Goal: Information Seeking & Learning: Learn about a topic

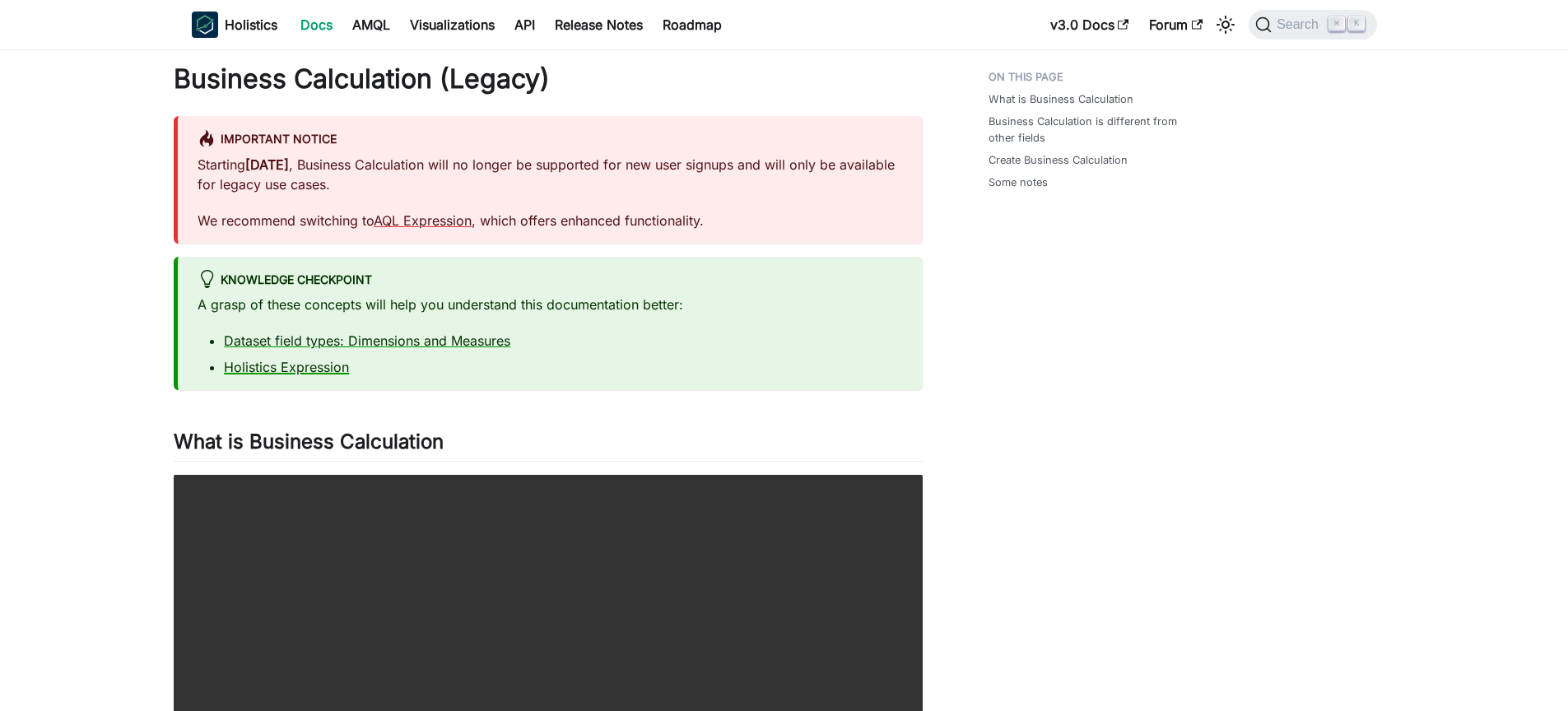
click at [332, 371] on link "Holistics Expression" at bounding box center [286, 367] width 125 height 17
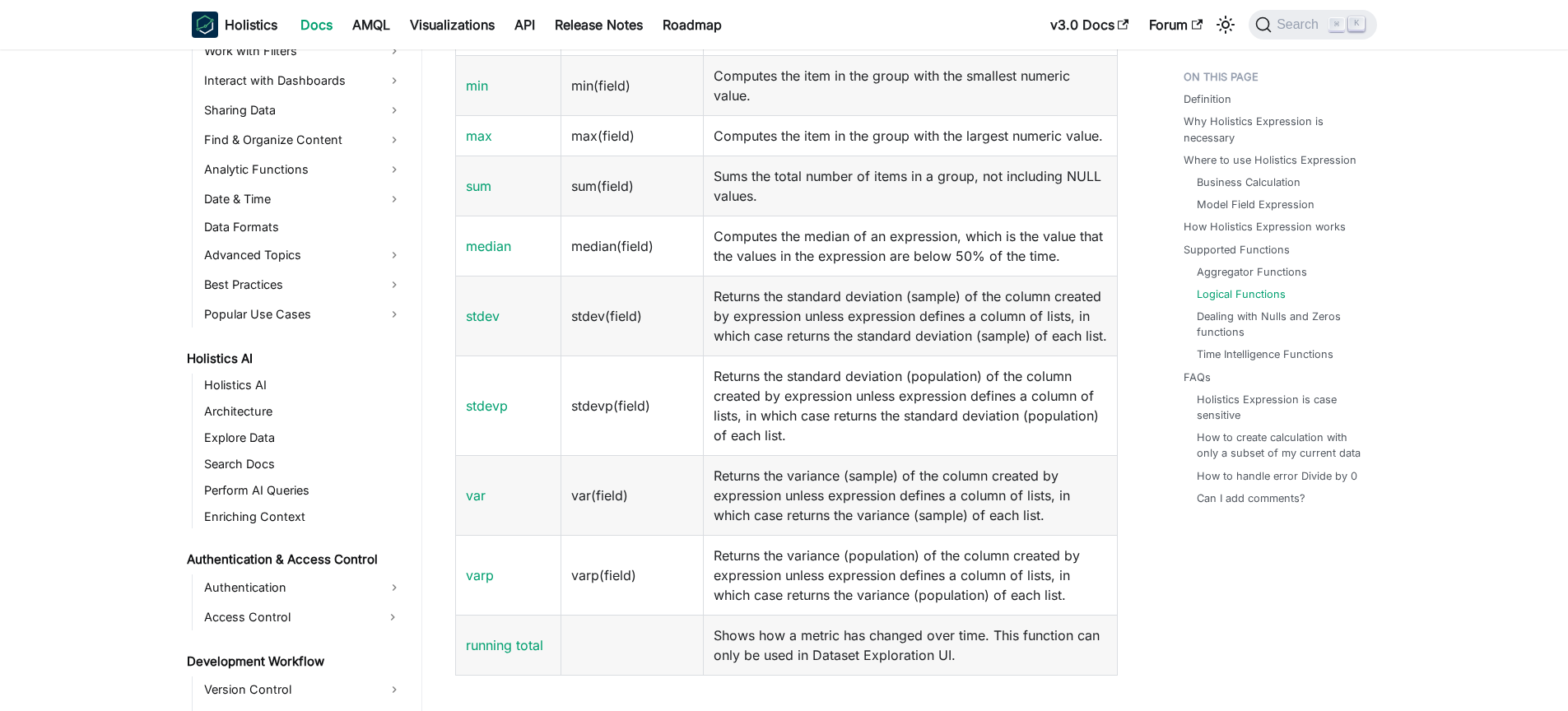
scroll to position [2439, 0]
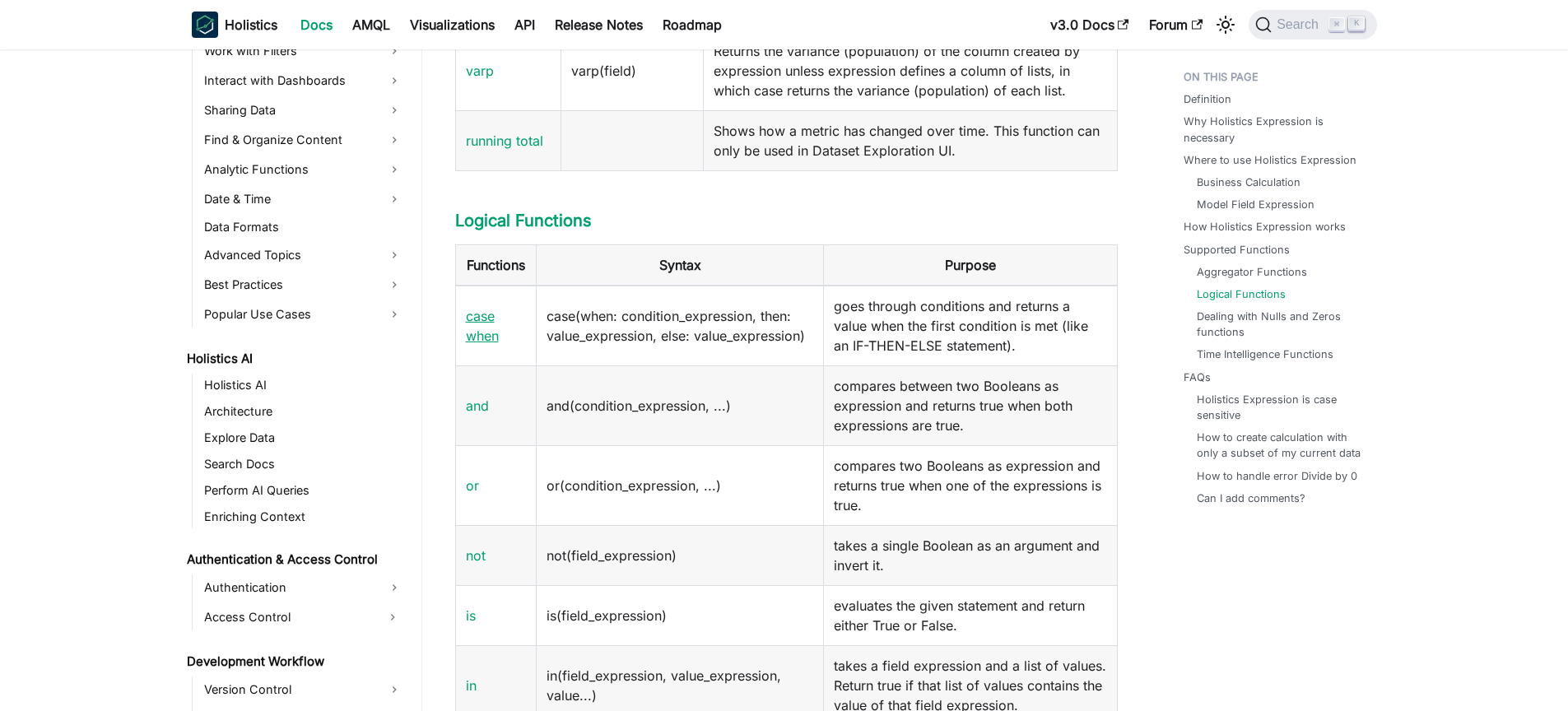
click at [486, 344] on link "case when" at bounding box center [482, 325] width 33 height 36
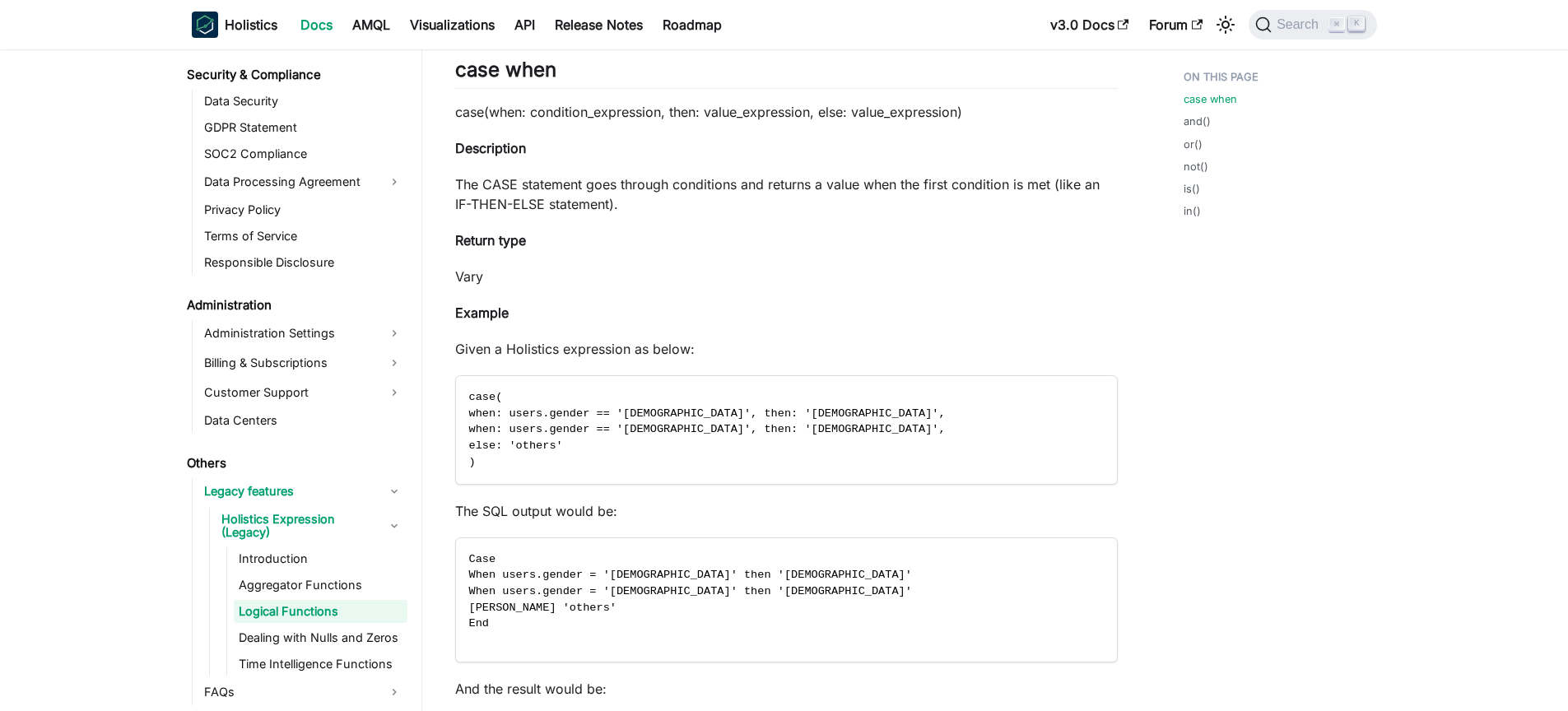
scroll to position [1861, 0]
click at [1100, 396] on icon "Copy code to clipboard" at bounding box center [1096, 395] width 15 height 15
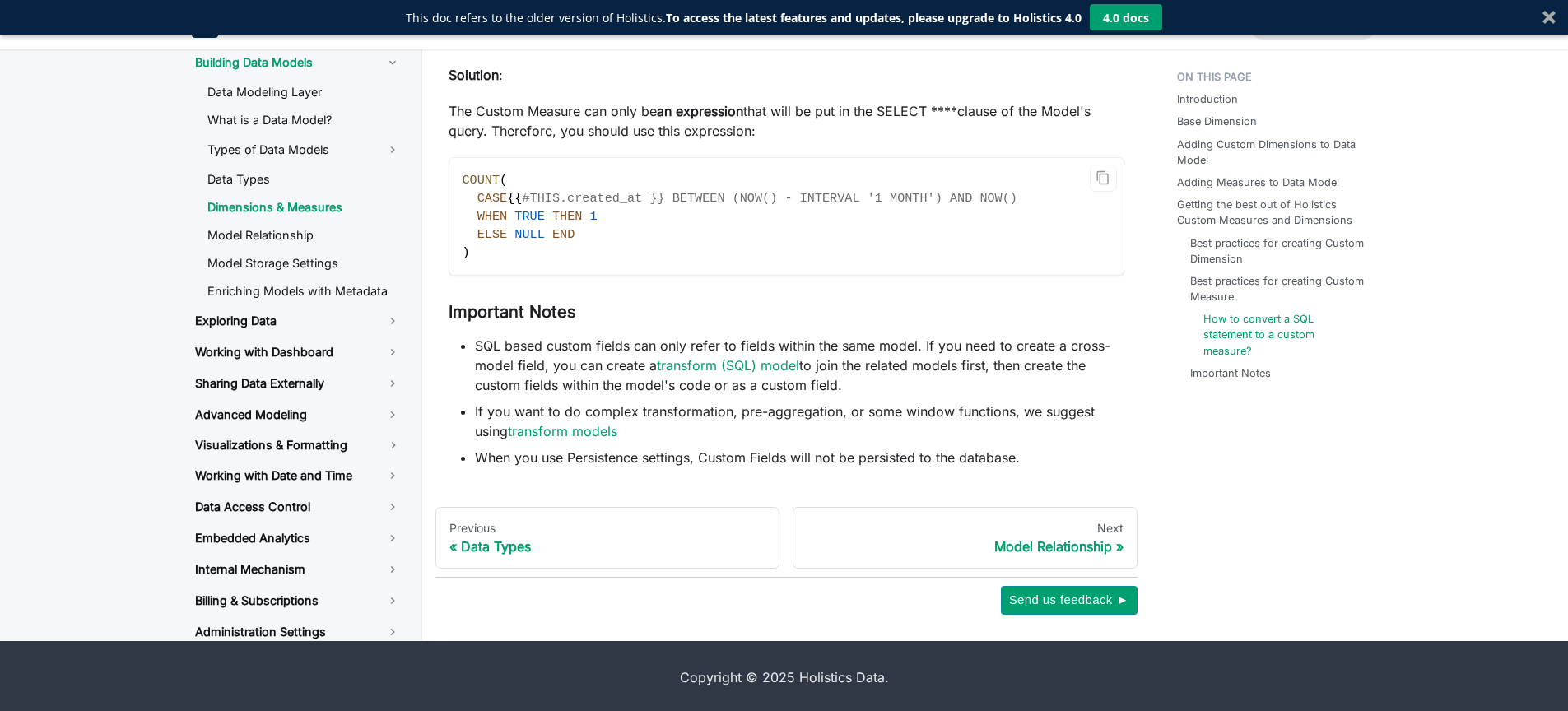
scroll to position [5146, 0]
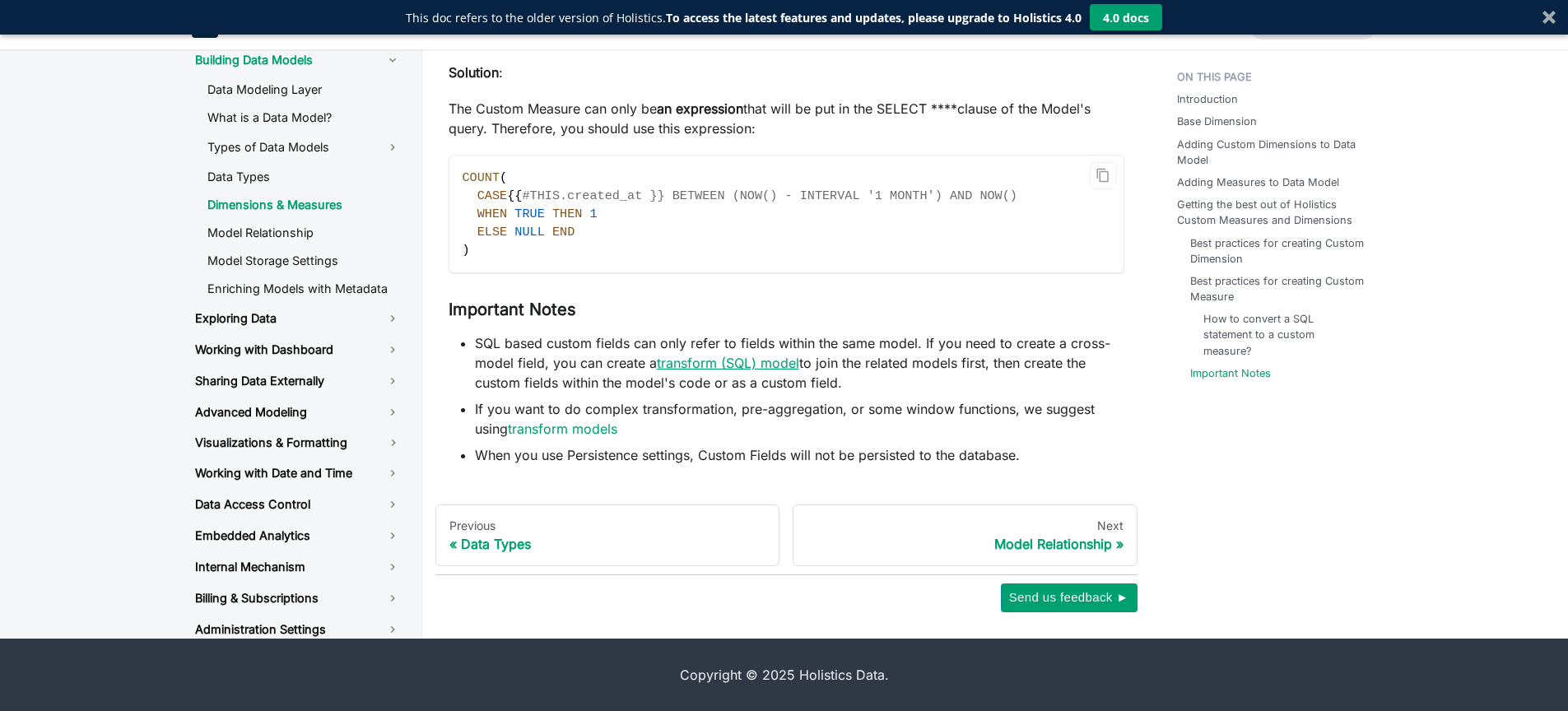
click at [714, 367] on link "transform (SQL) model" at bounding box center [728, 363] width 143 height 17
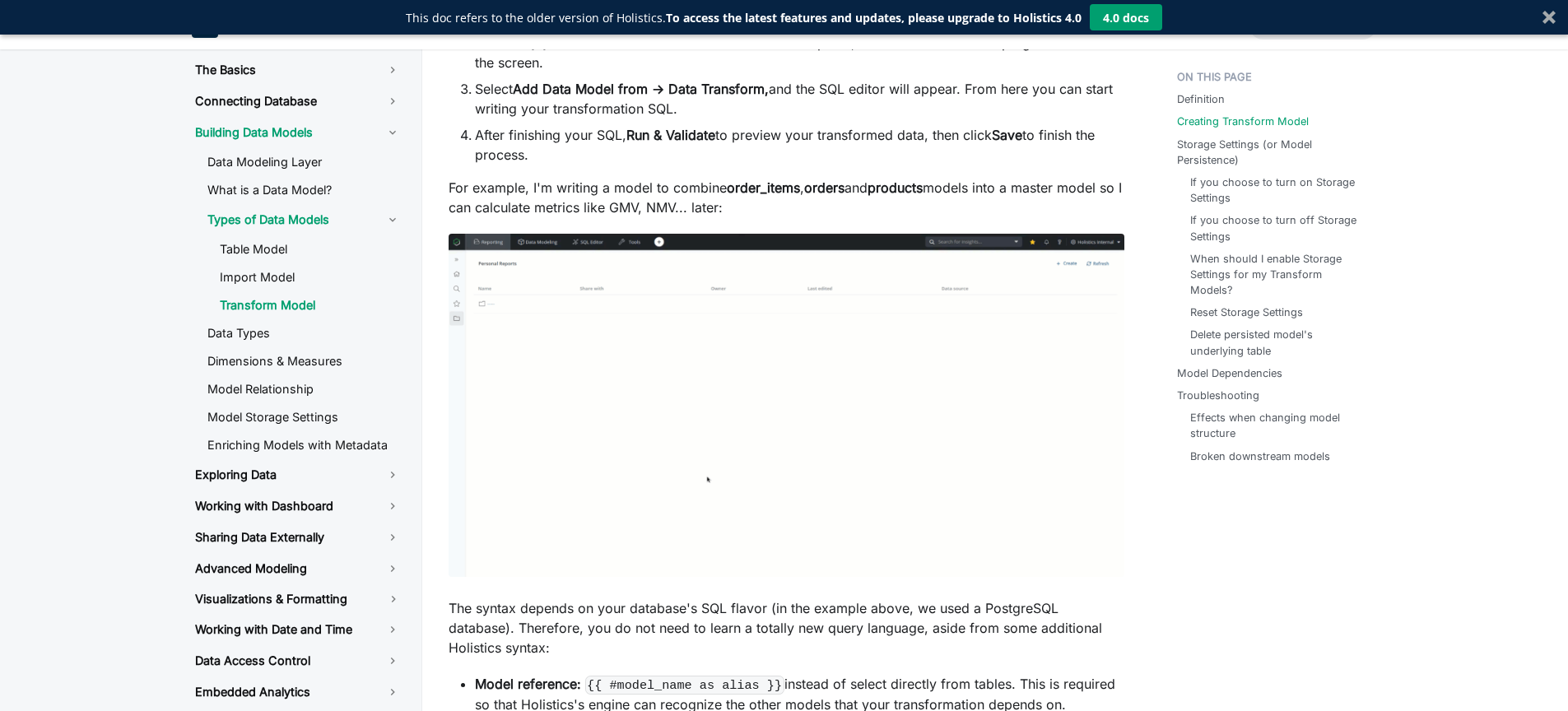
scroll to position [844, 0]
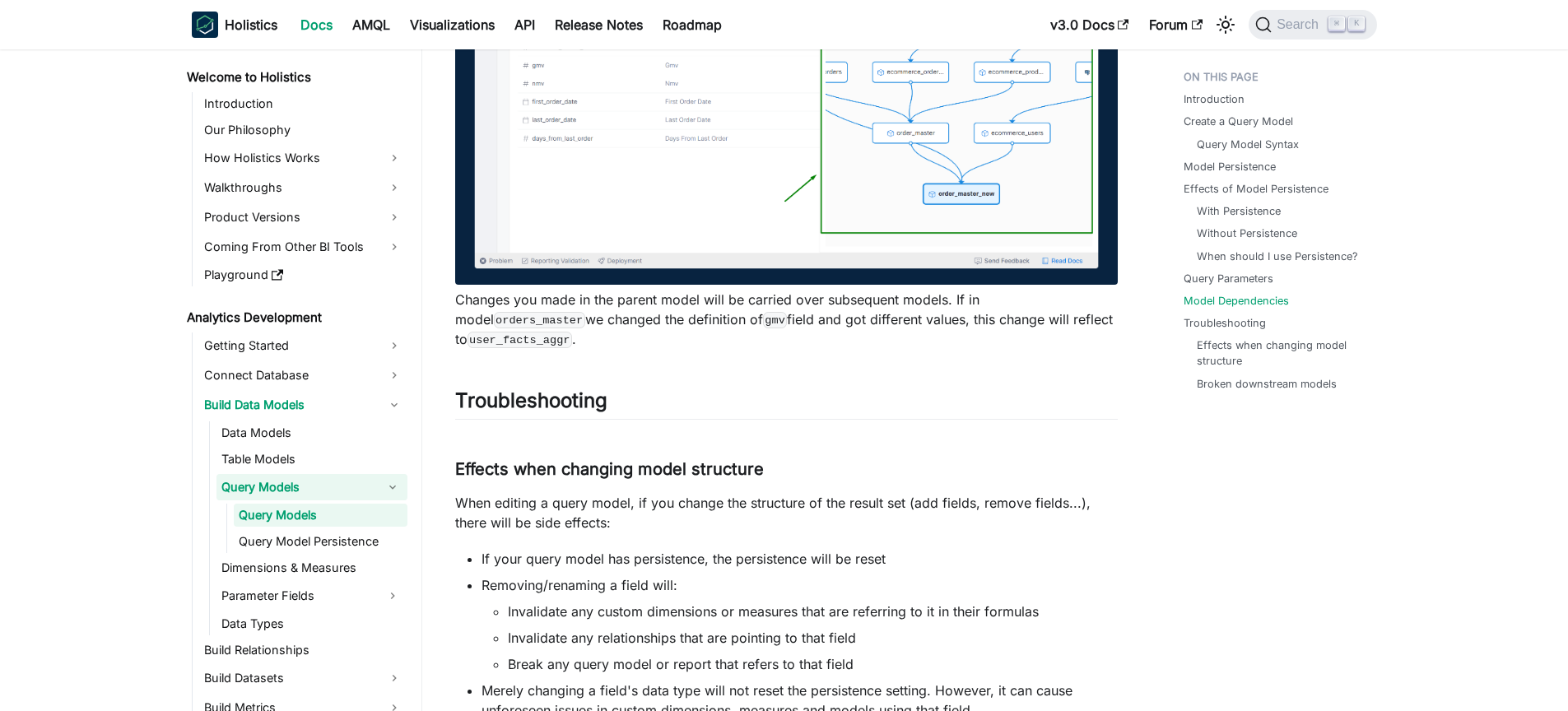
scroll to position [6823, 0]
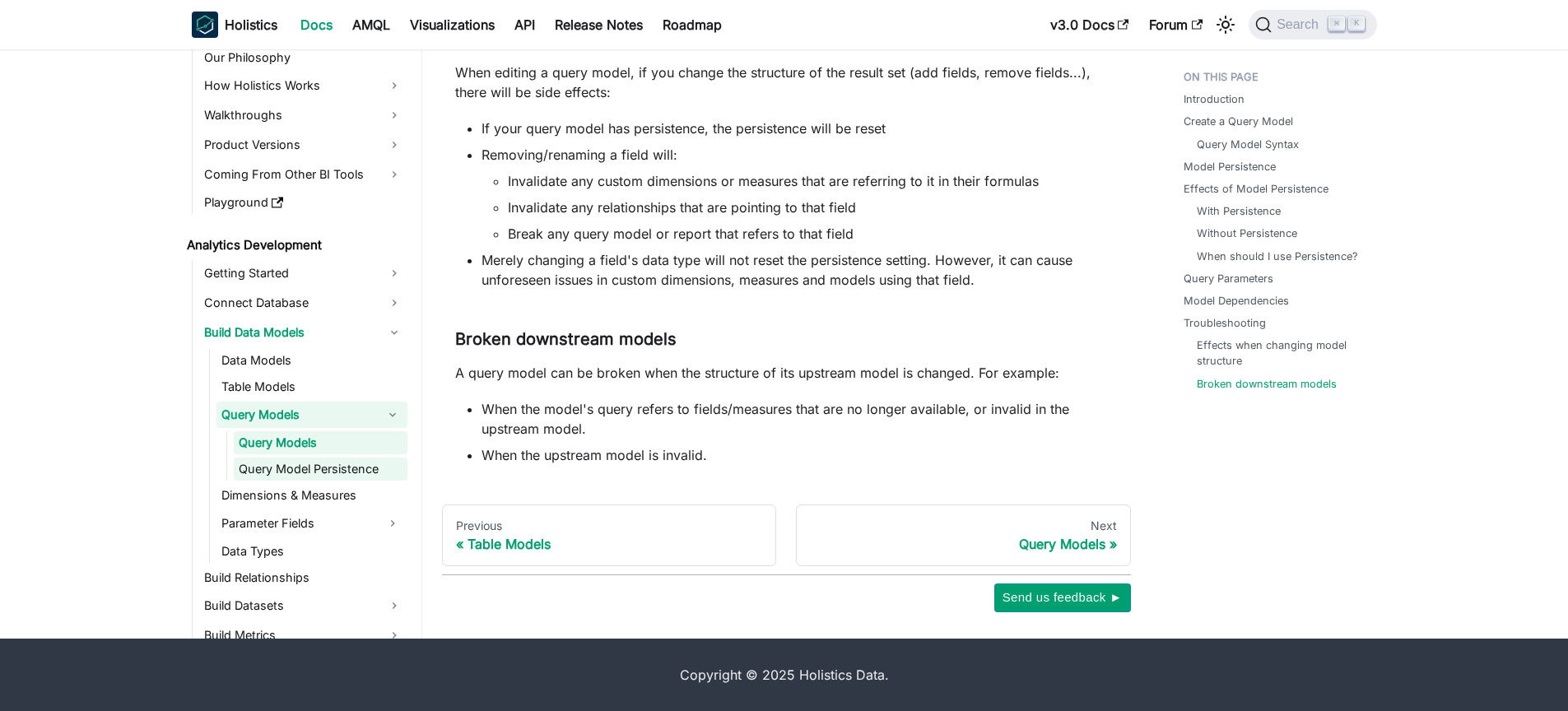
click at [337, 463] on link "Query Model Persistence" at bounding box center [321, 469] width 174 height 23
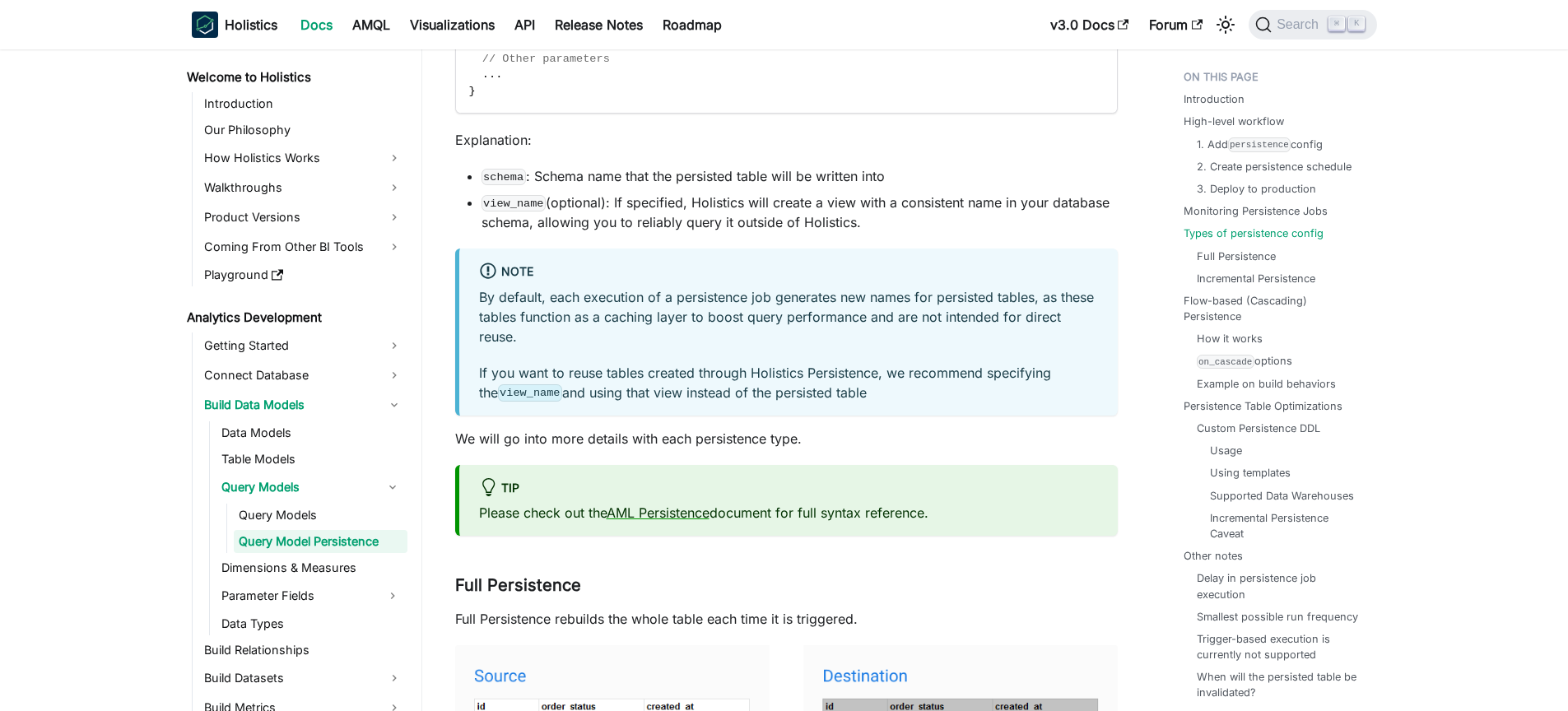
scroll to position [3364, 0]
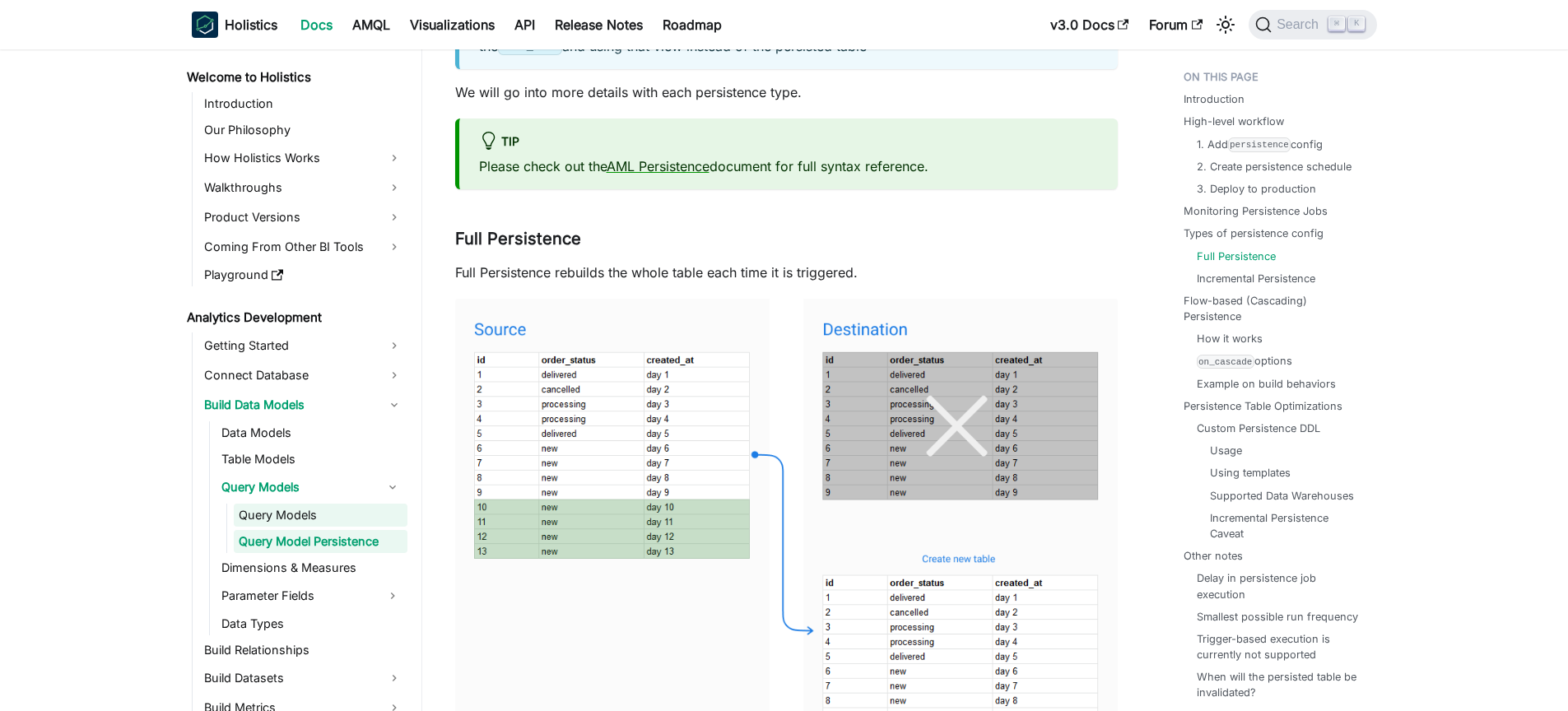
click at [355, 516] on link "Query Models" at bounding box center [321, 515] width 174 height 23
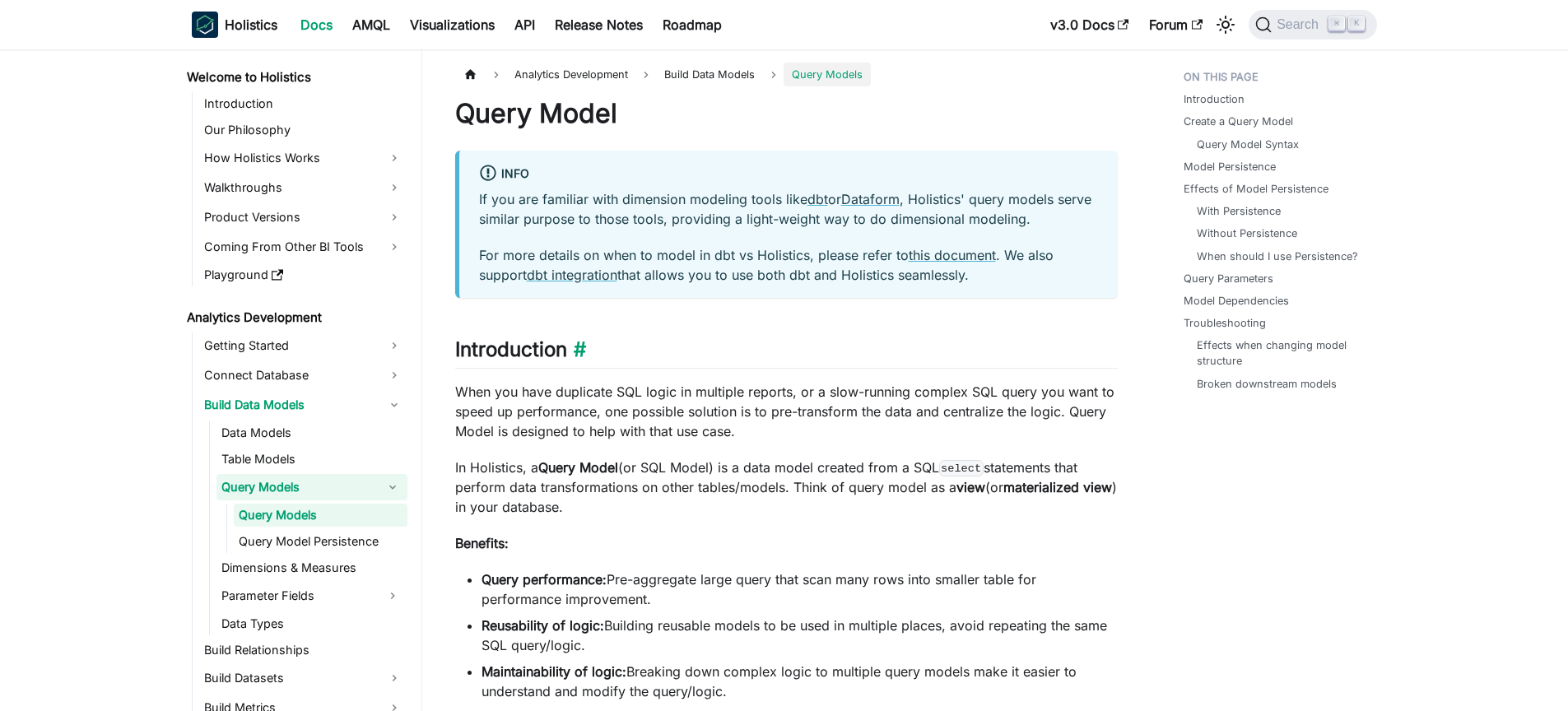
drag, startPoint x: 824, startPoint y: 356, endPoint x: 807, endPoint y: 358, distance: 17.1
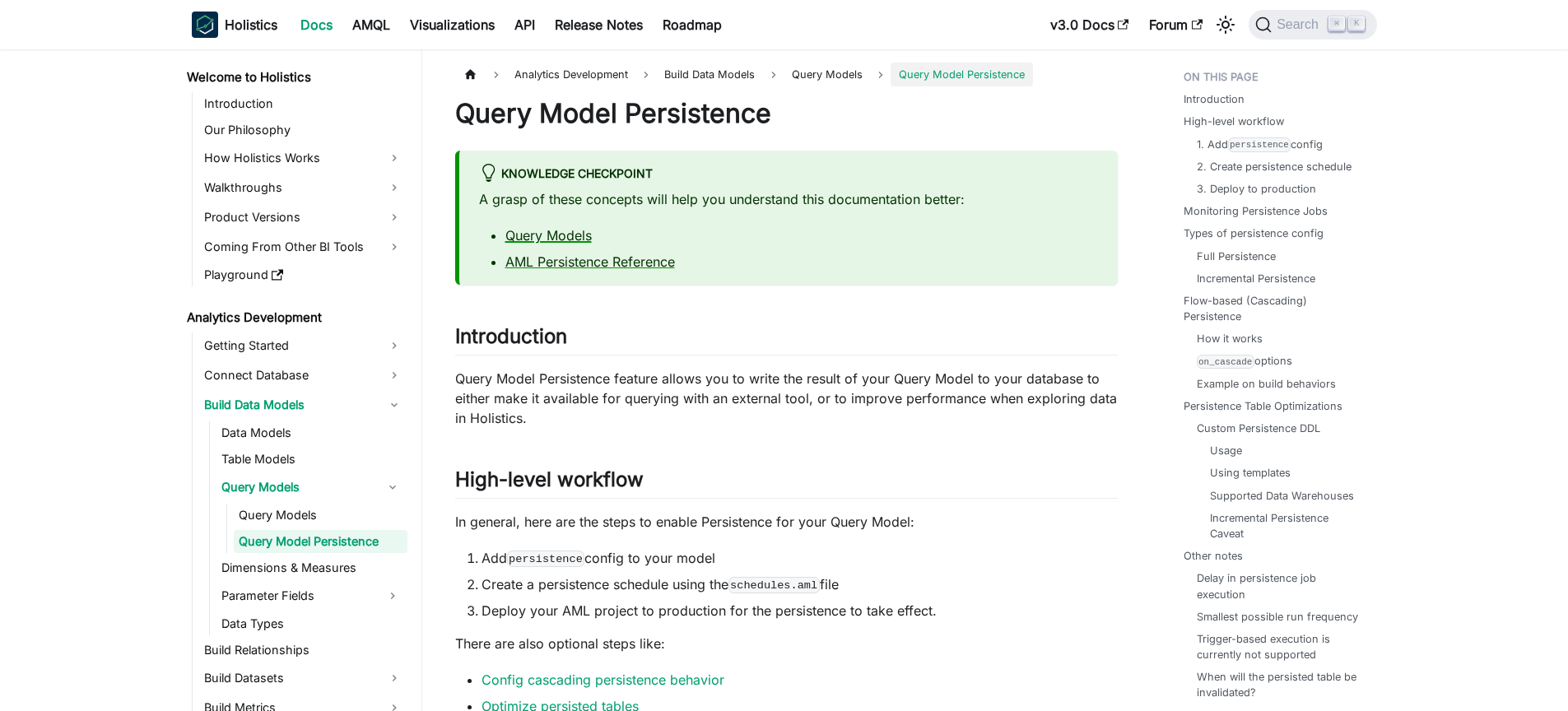
click at [566, 238] on link "Query Models" at bounding box center [549, 235] width 87 height 17
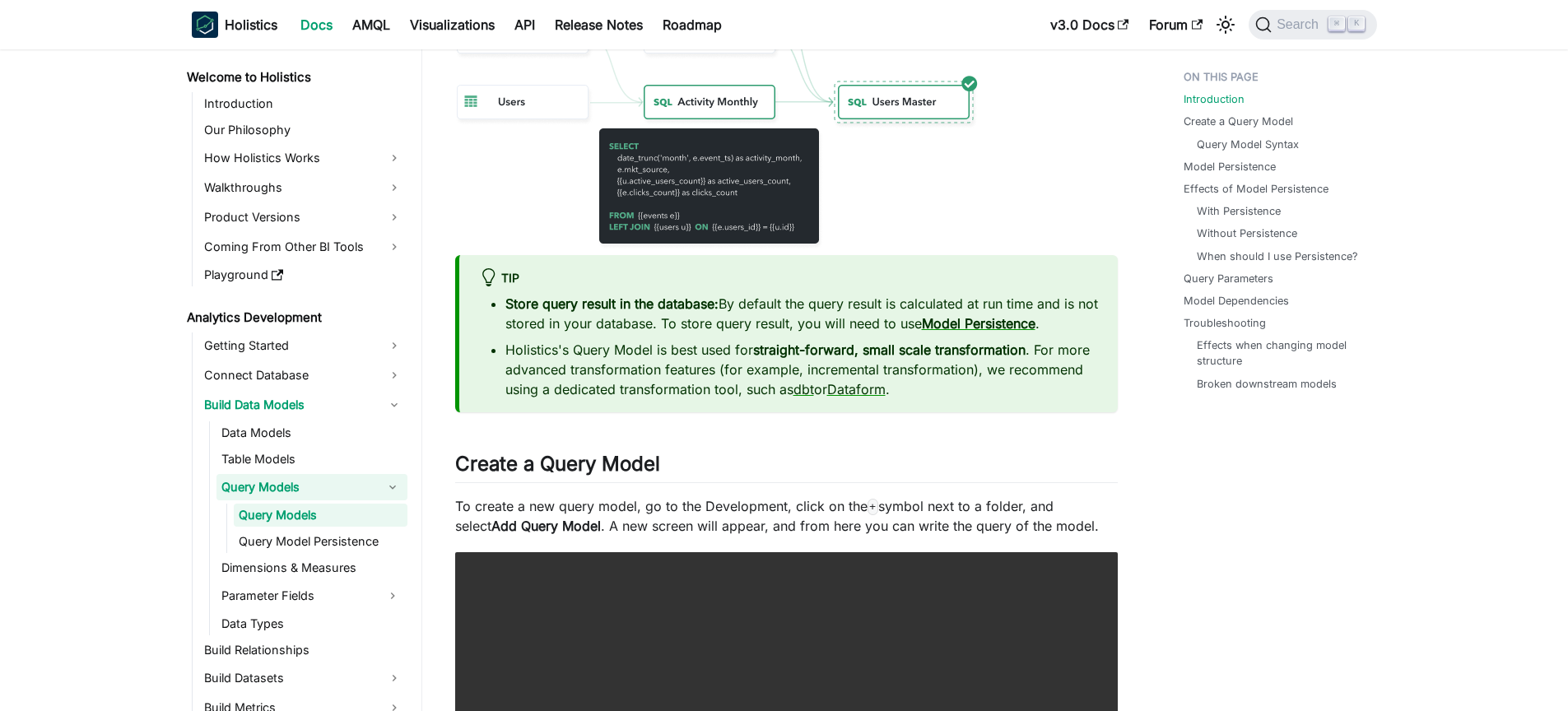
scroll to position [1015, 0]
